Goal: Task Accomplishment & Management: Manage account settings

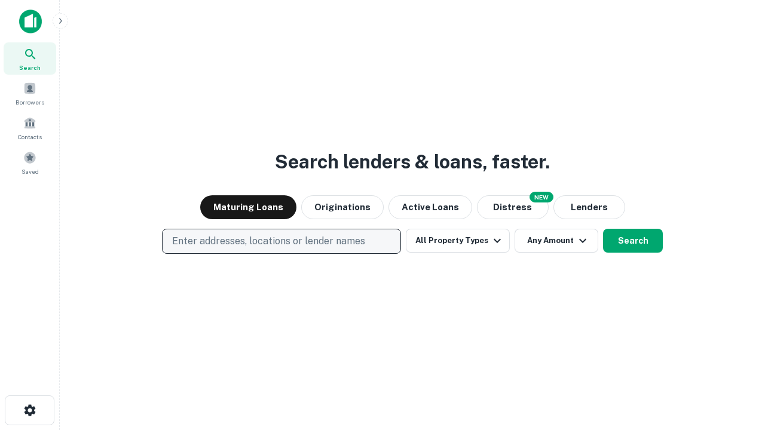
click at [281, 241] on p "Enter addresses, locations or lender names" at bounding box center [268, 241] width 193 height 14
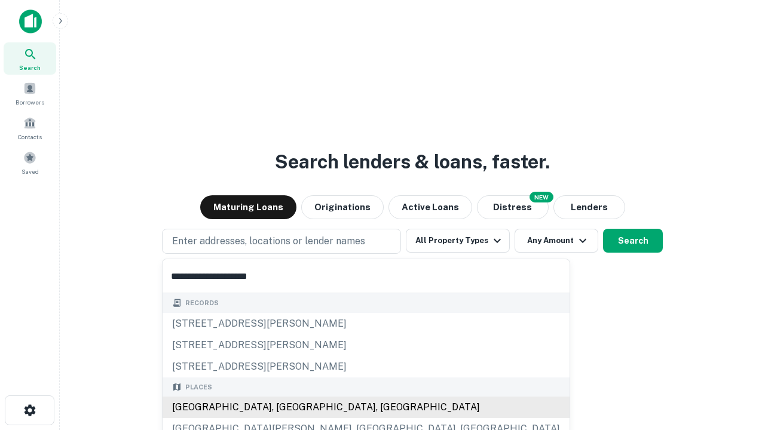
click at [286, 408] on div "[GEOGRAPHIC_DATA], [GEOGRAPHIC_DATA], [GEOGRAPHIC_DATA]" at bounding box center [366, 408] width 407 height 22
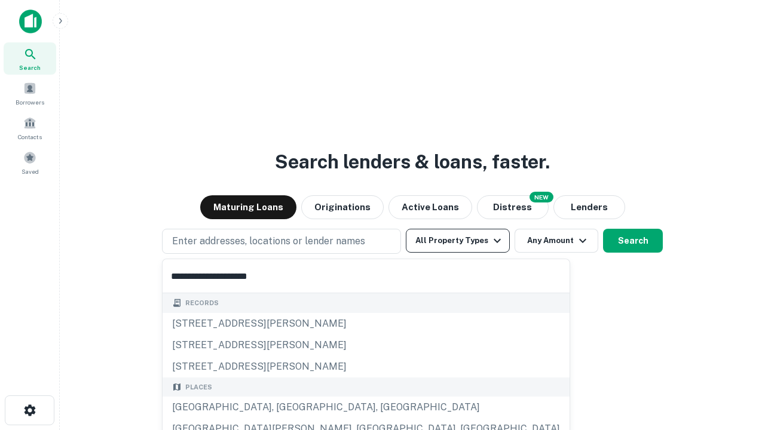
click at [458, 241] on button "All Property Types" at bounding box center [458, 241] width 104 height 24
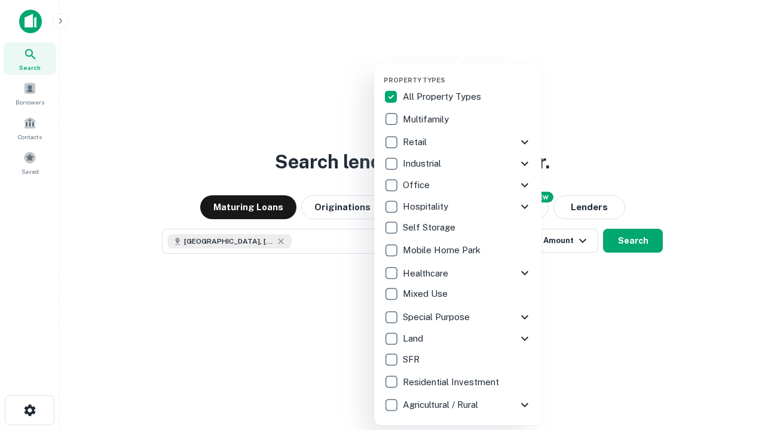
click at [467, 72] on button "button" at bounding box center [467, 72] width 167 height 1
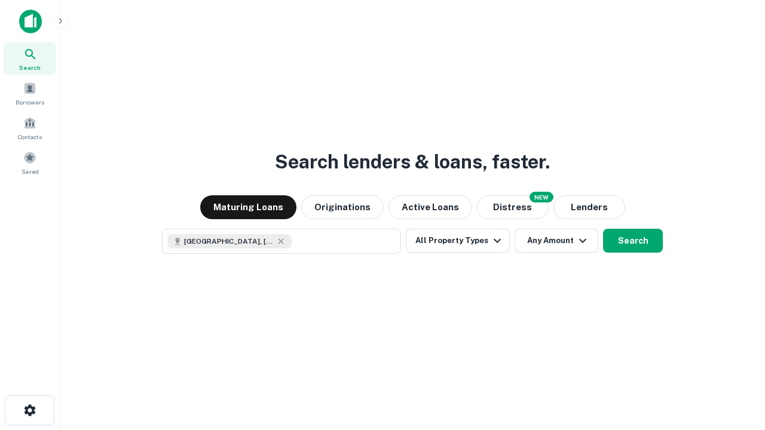
scroll to position [19, 0]
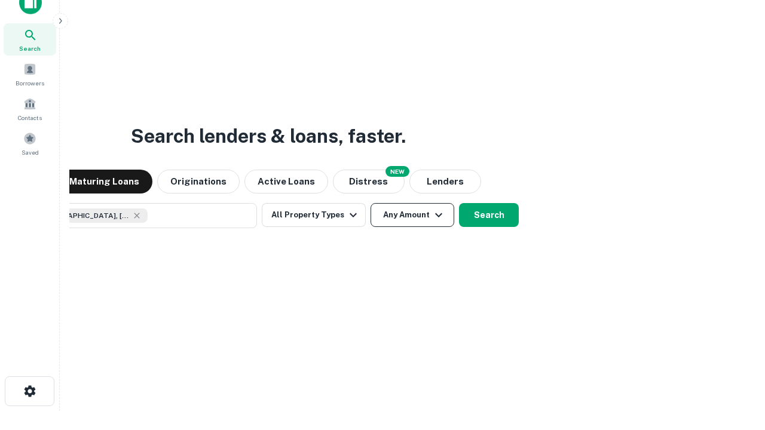
click at [371, 203] on button "Any Amount" at bounding box center [413, 215] width 84 height 24
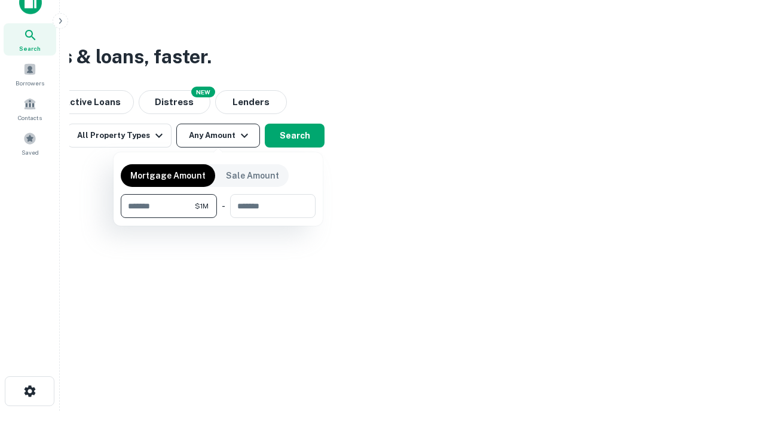
type input "*******"
click at [218, 218] on button "button" at bounding box center [218, 218] width 195 height 1
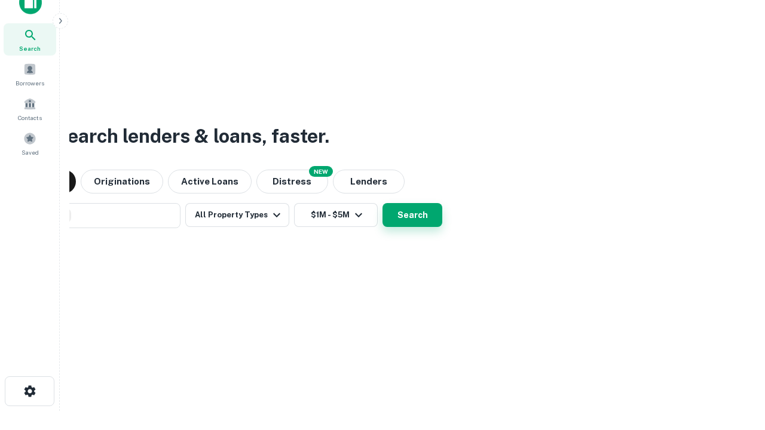
click at [383, 203] on button "Search" at bounding box center [413, 215] width 60 height 24
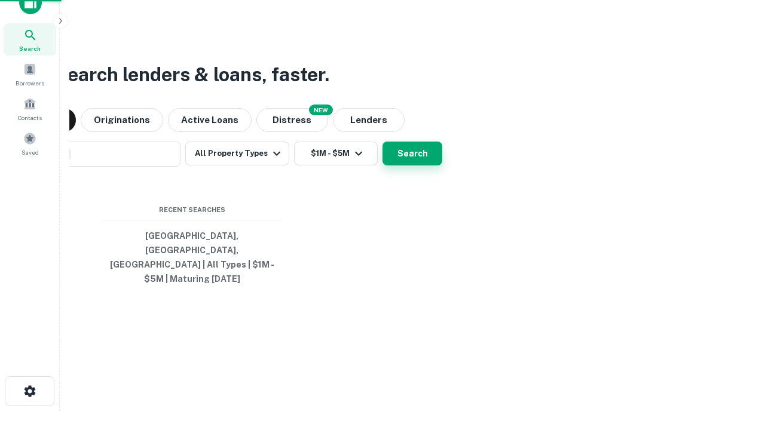
scroll to position [39, 338]
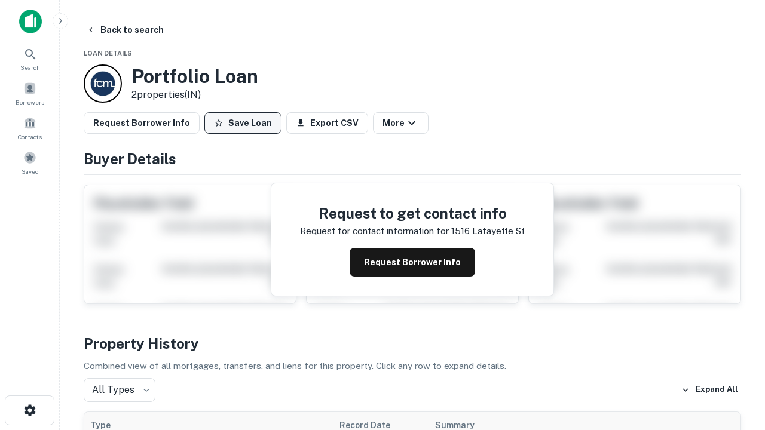
click at [243, 123] on button "Save Loan" at bounding box center [242, 123] width 77 height 22
click at [246, 123] on button "Loan Saved" at bounding box center [245, 123] width 82 height 22
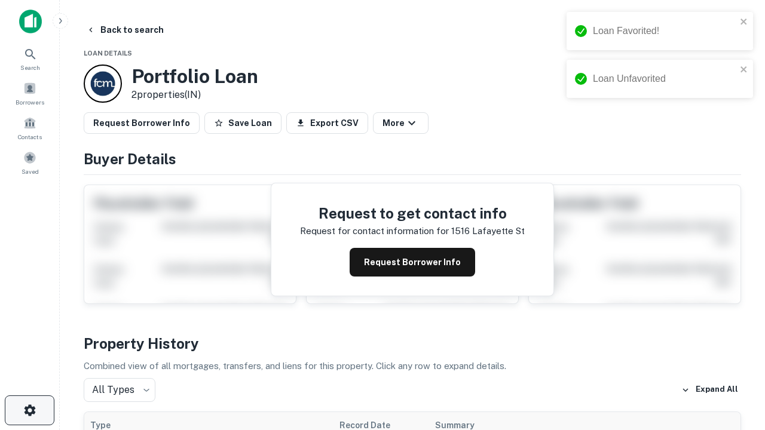
click at [29, 411] on icon "button" at bounding box center [30, 410] width 14 height 14
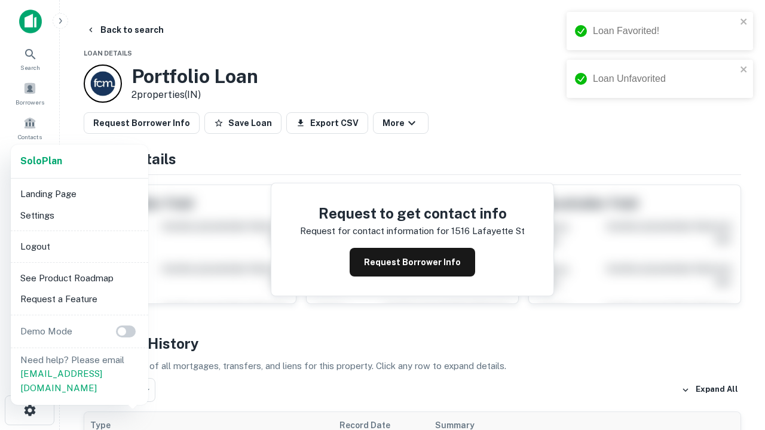
click at [79, 246] on li "Logout" at bounding box center [80, 247] width 128 height 22
